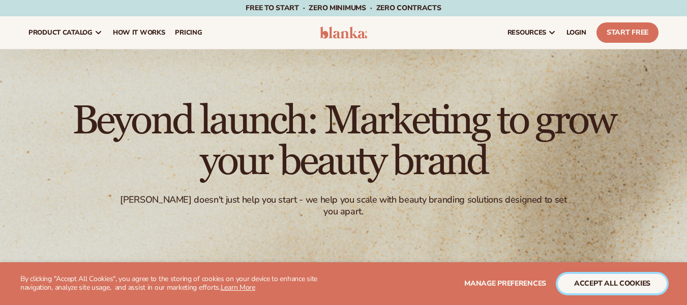
click at [640, 282] on button "accept all cookies" at bounding box center [612, 283] width 109 height 19
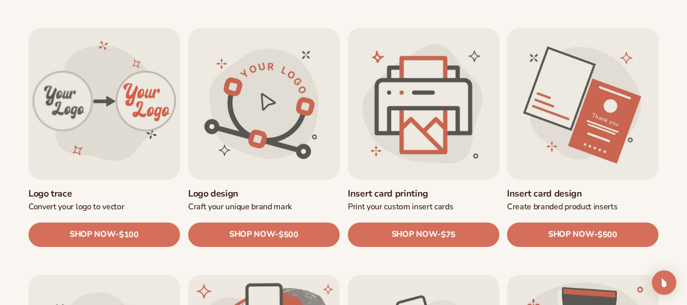
scroll to position [356, 0]
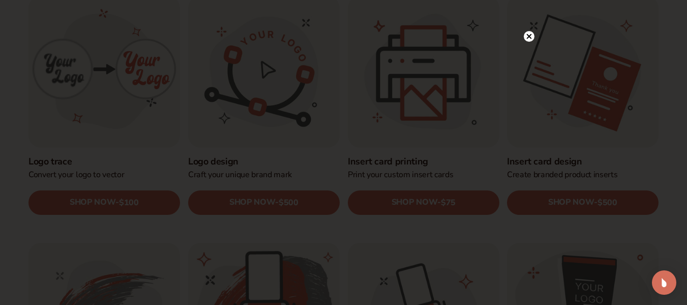
click at [530, 35] on circle at bounding box center [529, 36] width 11 height 11
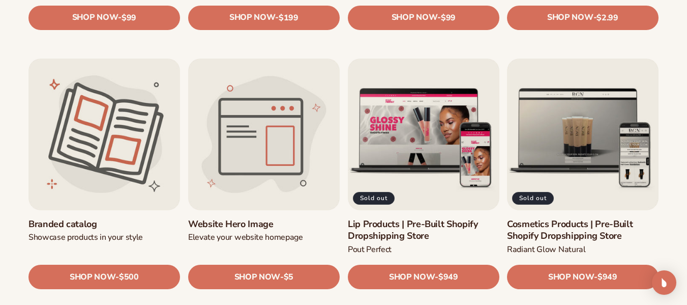
scroll to position [1068, 0]
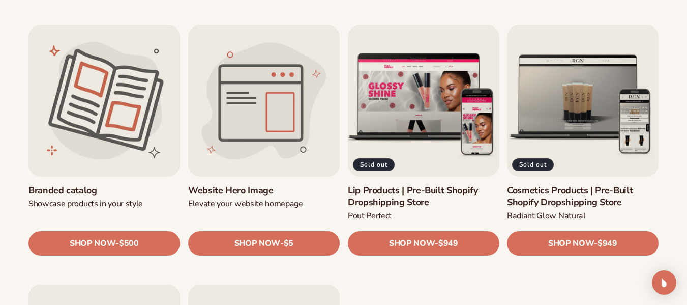
click at [408, 194] on link "Lip Products | Pre-Built Shopify Dropshipping Store" at bounding box center [424, 197] width 152 height 24
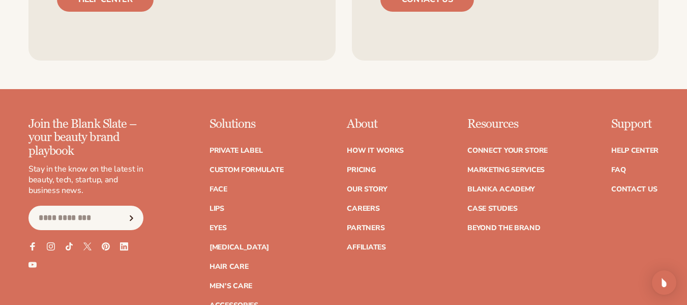
scroll to position [1882, 0]
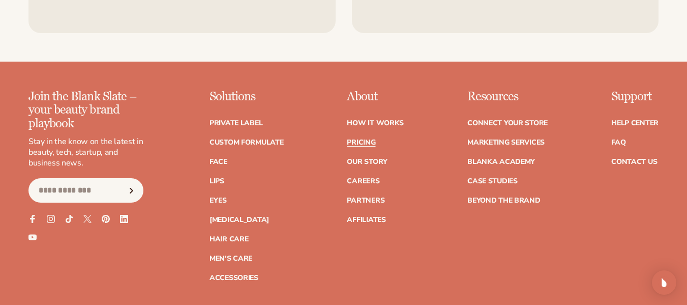
click at [368, 139] on link "Pricing" at bounding box center [361, 142] width 28 height 7
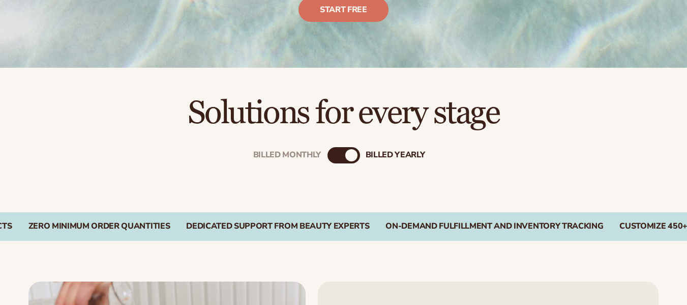
scroll to position [254, 0]
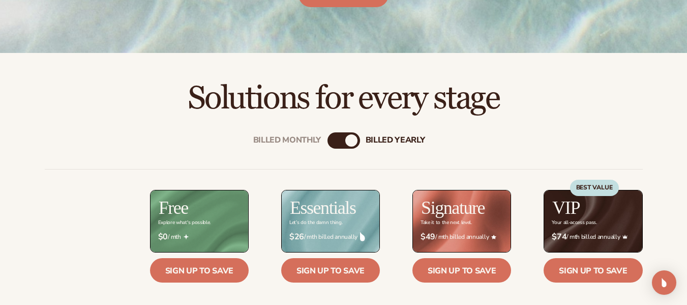
click at [337, 141] on div "Billed Monthly" at bounding box center [334, 140] width 12 height 12
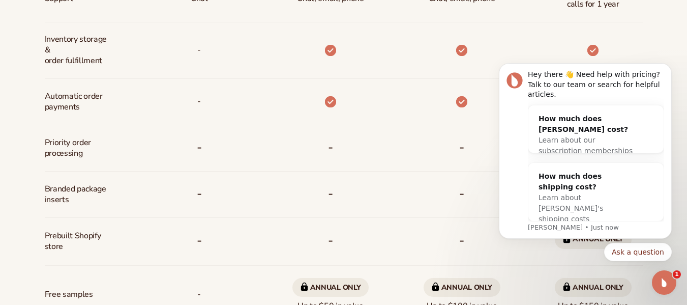
scroll to position [0, 0]
click at [658, 207] on div "How much does shipping cost? Learn about Blanka's shipping costs" at bounding box center [595, 198] width 135 height 70
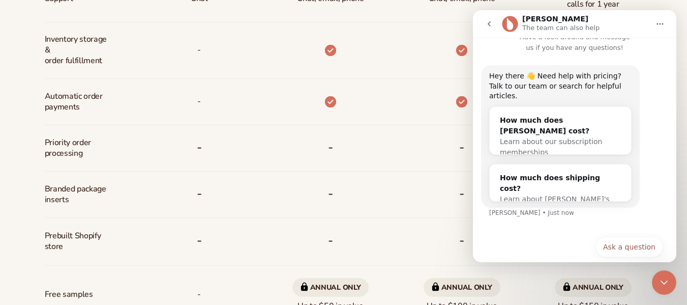
scroll to position [17, 0]
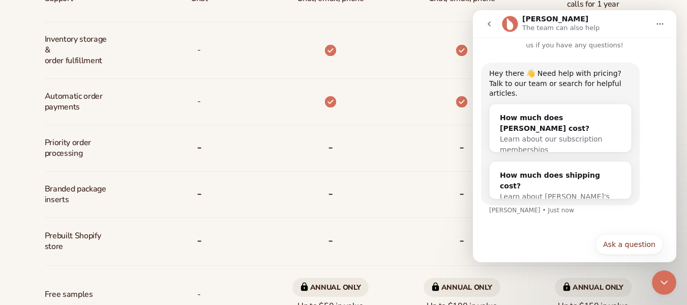
click at [684, 19] on div "Billed Monthly billed Yearly Billed Monthly billed Yearly Discounts Support Inv…" at bounding box center [343, 101] width 687 height 682
click at [676, 32] on div "Billed Monthly billed Yearly Billed Monthly billed Yearly Discounts Support Inv…" at bounding box center [343, 101] width 687 height 682
click at [664, 286] on icon "Close Intercom Messenger" at bounding box center [664, 282] width 12 height 12
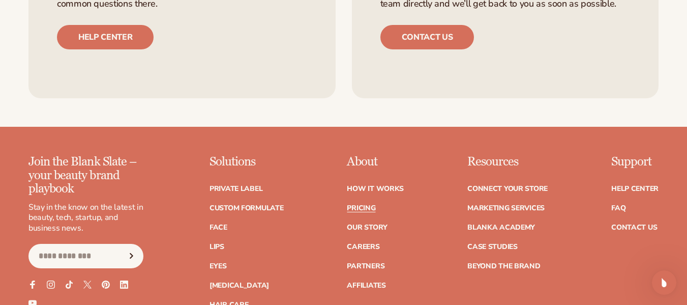
scroll to position [2289, 0]
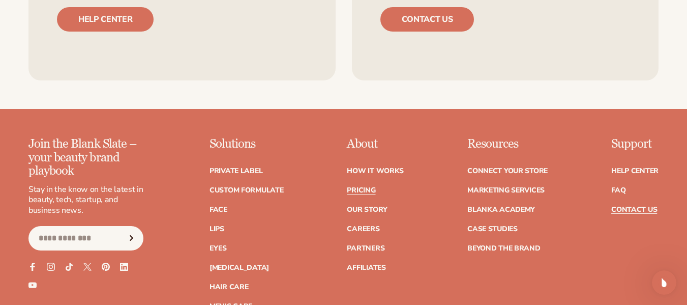
click at [648, 206] on link "Contact Us" at bounding box center [634, 209] width 46 height 7
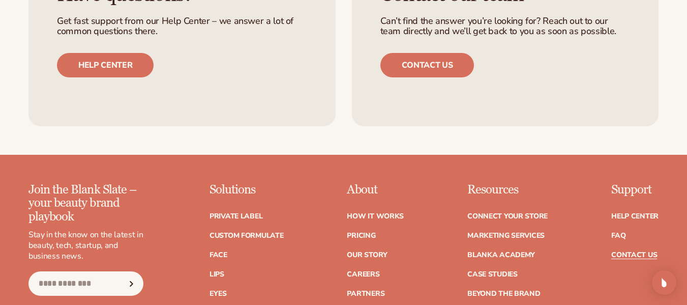
scroll to position [1068, 0]
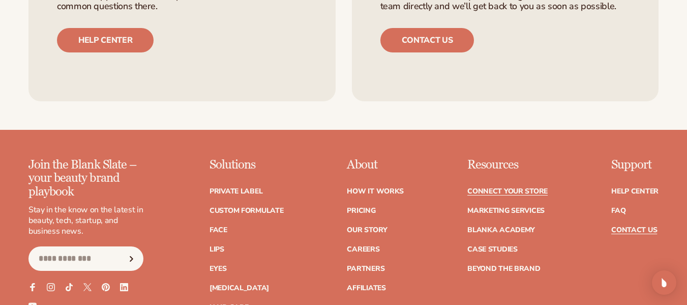
click at [504, 188] on link "Connect your store" at bounding box center [507, 191] width 80 height 7
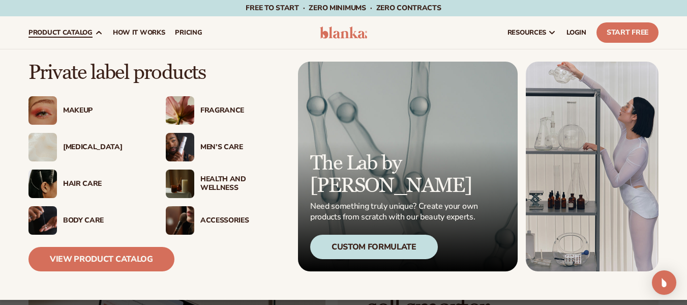
click at [79, 110] on div "Makeup" at bounding box center [104, 110] width 82 height 9
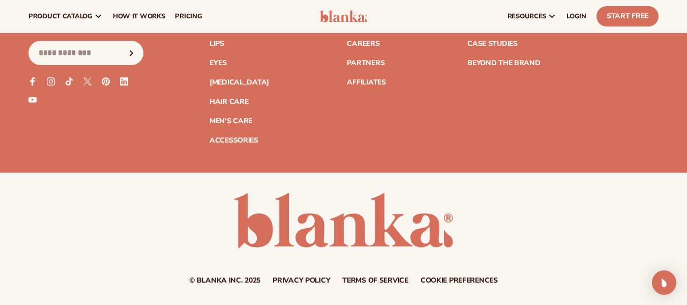
scroll to position [2132, 0]
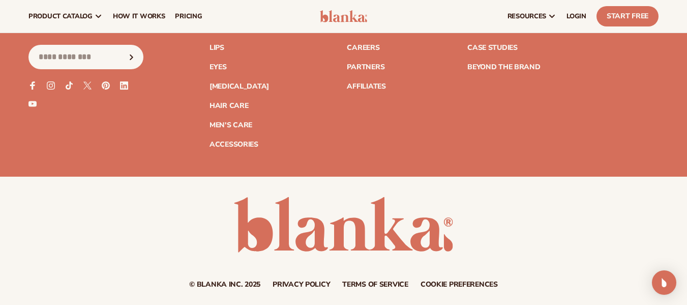
click at [302, 284] on link "Privacy policy" at bounding box center [301, 284] width 57 height 7
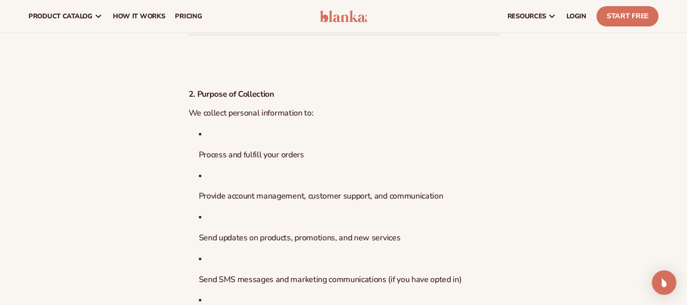
scroll to position [203, 0]
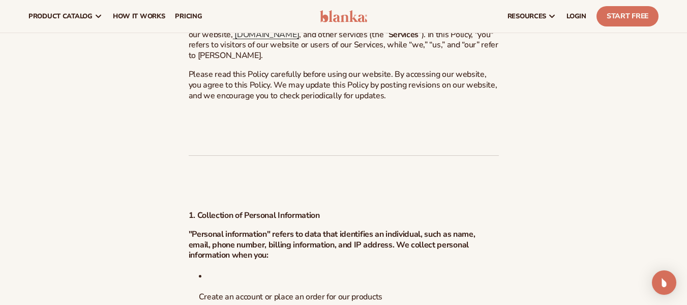
drag, startPoint x: 380, startPoint y: 164, endPoint x: 384, endPoint y: 167, distance: 5.4
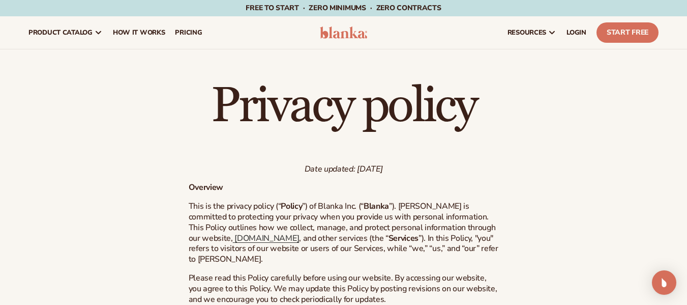
drag, startPoint x: 687, startPoint y: 18, endPoint x: 684, endPoint y: 228, distance: 210.1
drag, startPoint x: 668, startPoint y: 210, endPoint x: 682, endPoint y: 210, distance: 13.7
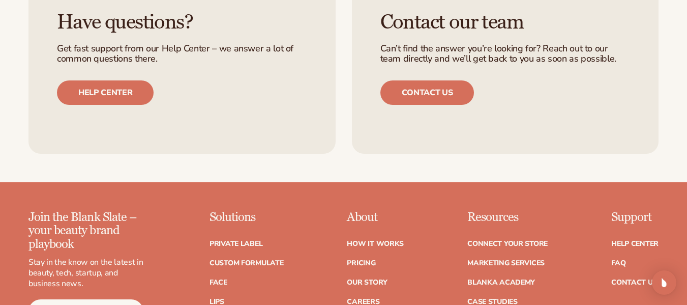
scroll to position [4298, 0]
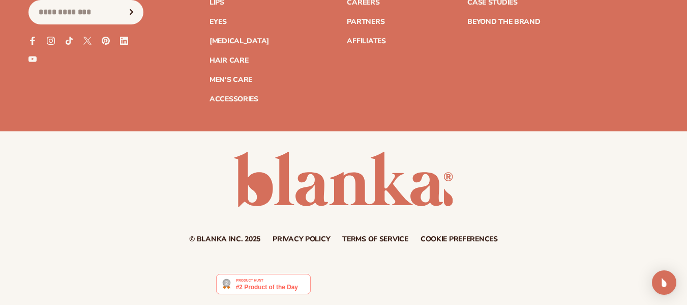
click at [375, 239] on link "Terms of service" at bounding box center [375, 238] width 66 height 7
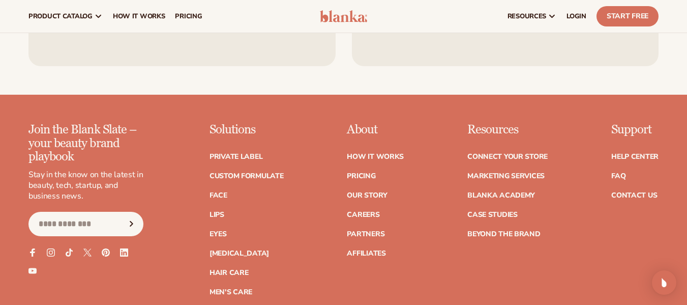
scroll to position [8392, 0]
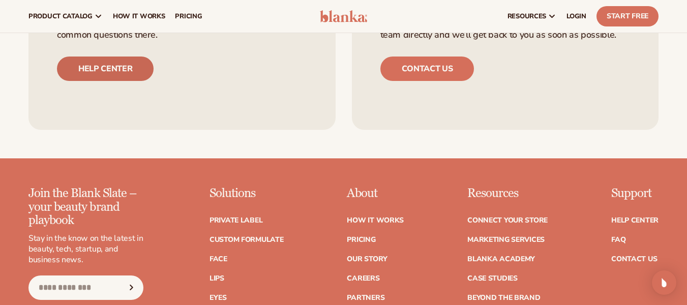
click at [121, 81] on link "Help center" at bounding box center [105, 68] width 97 height 24
